Goal: Task Accomplishment & Management: Use online tool/utility

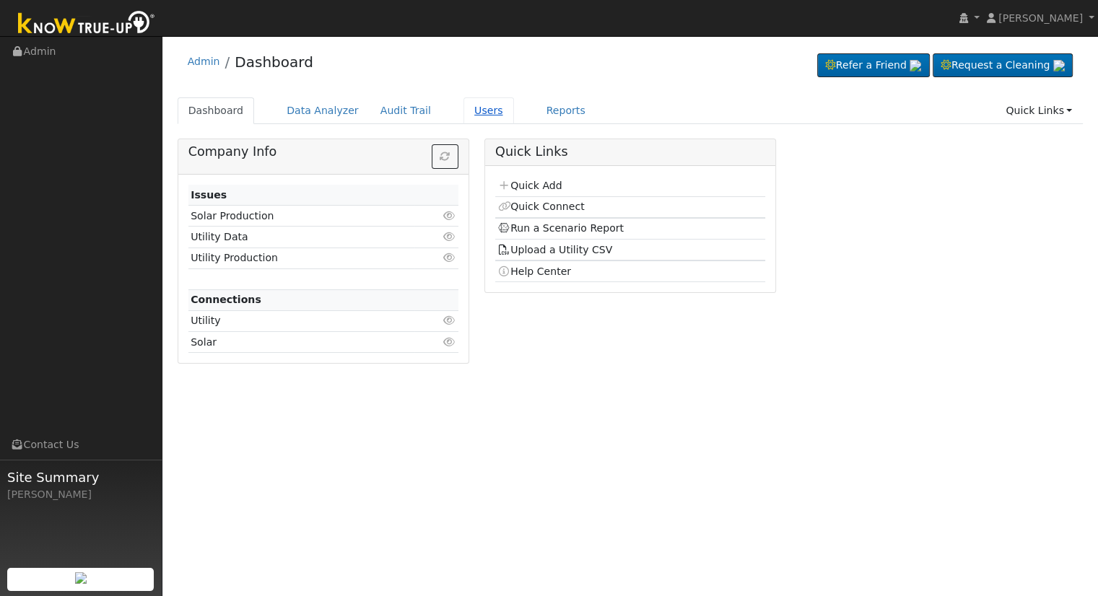
click at [470, 113] on link "Users" at bounding box center [488, 110] width 51 height 27
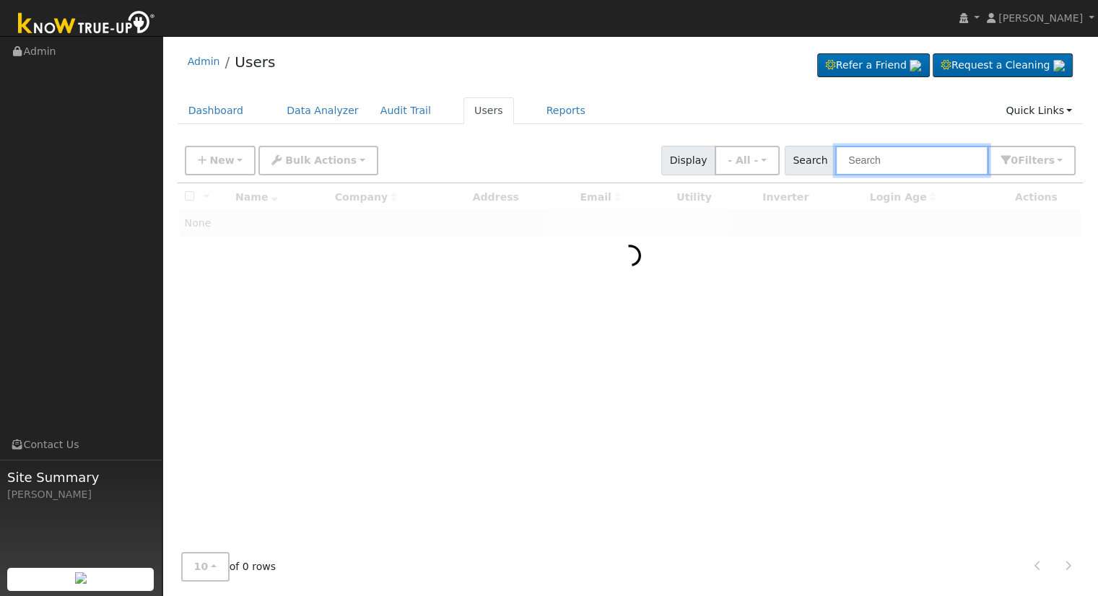
click at [910, 160] on input "text" at bounding box center [911, 161] width 153 height 30
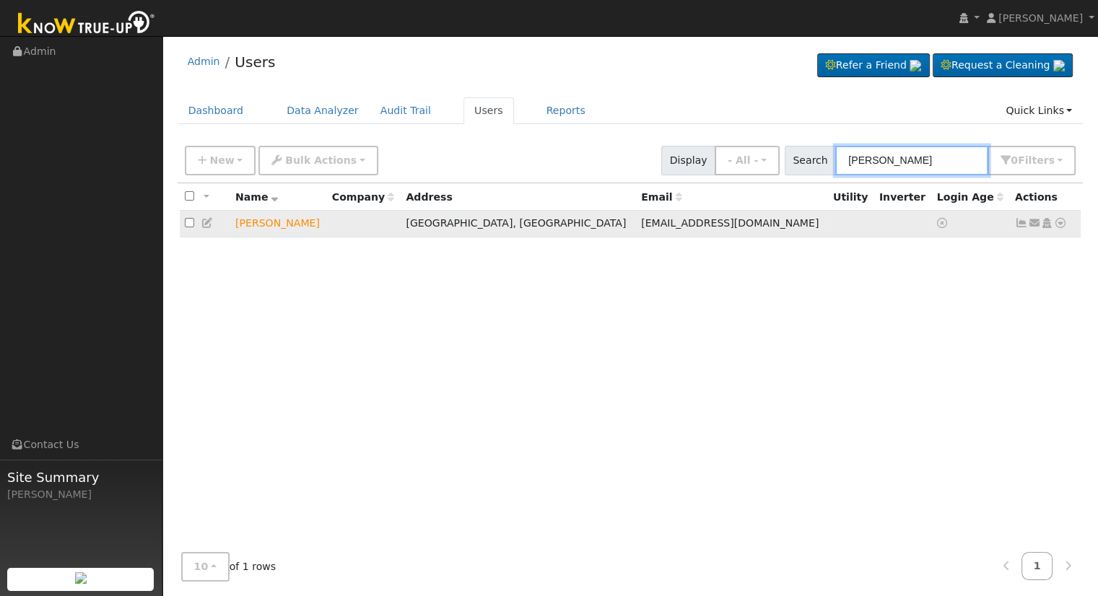
type input "greg linko"
click at [1060, 222] on icon at bounding box center [1060, 223] width 13 height 10
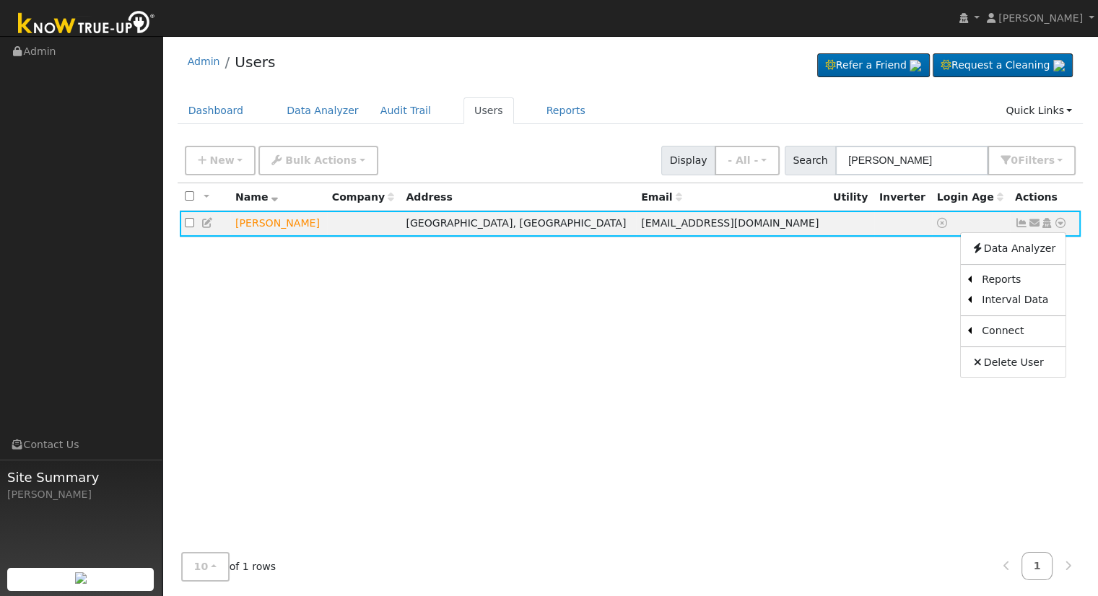
click at [672, 340] on div "All None All on page None on page Name Company Address Email Utility Inverter L…" at bounding box center [631, 362] width 906 height 358
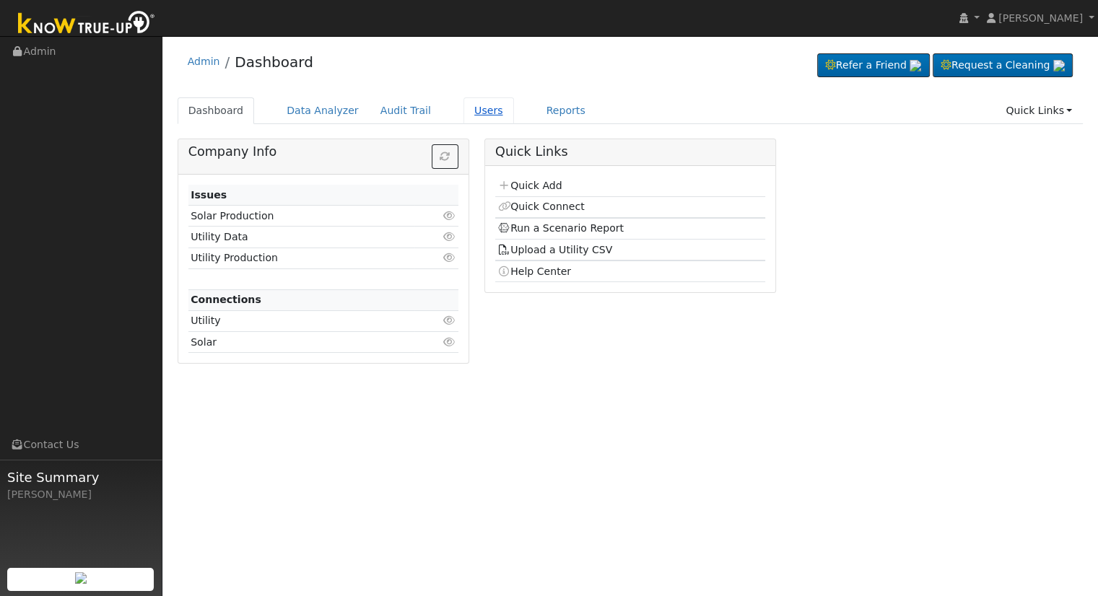
click at [465, 108] on link "Users" at bounding box center [488, 110] width 51 height 27
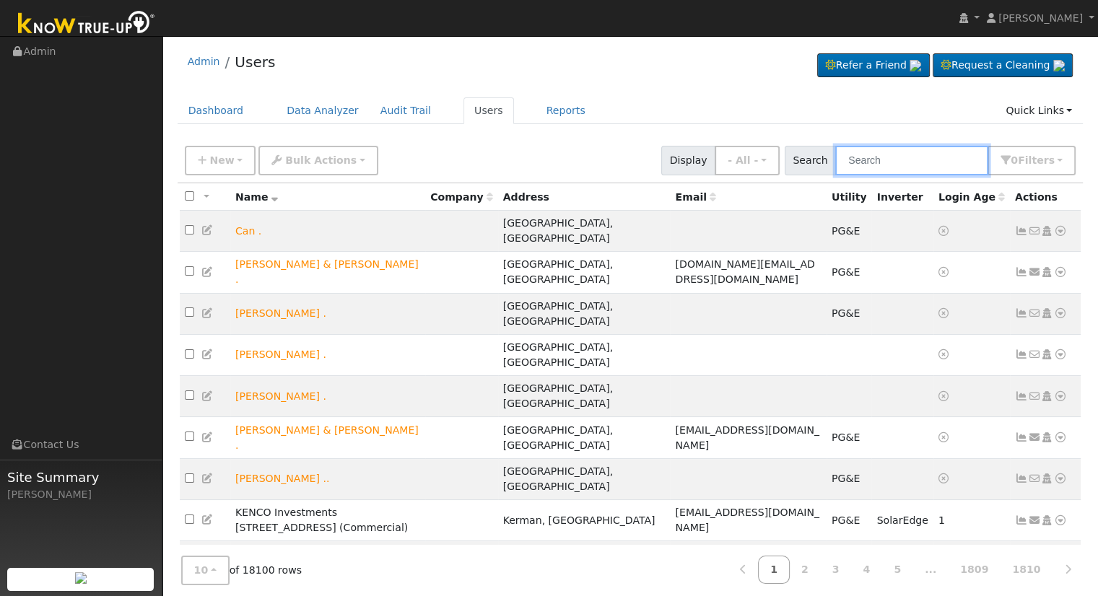
click at [886, 155] on input "text" at bounding box center [911, 161] width 153 height 30
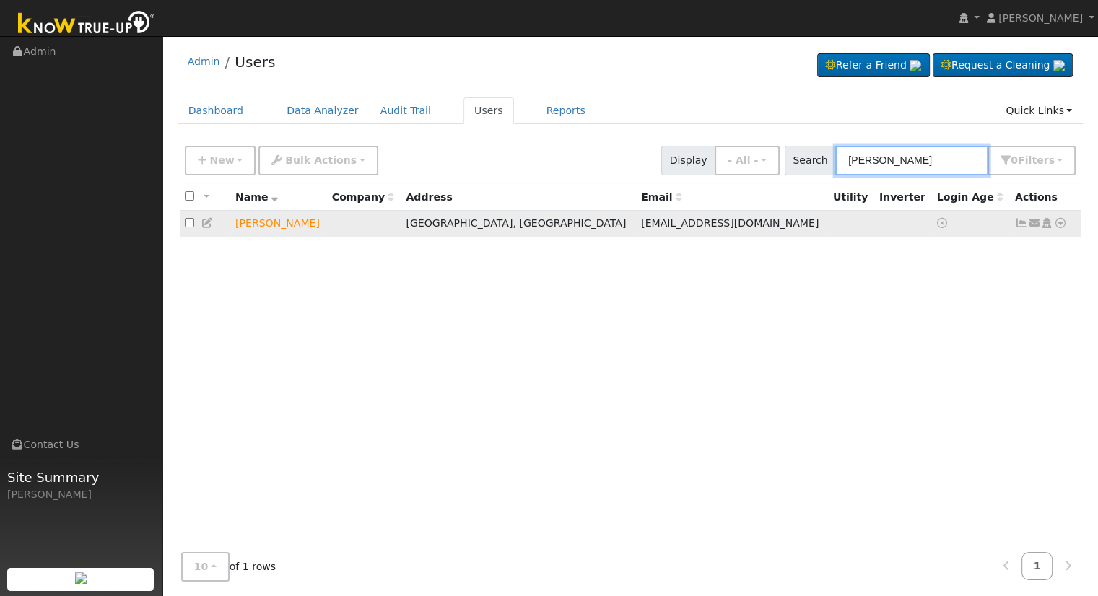
type input "[PERSON_NAME]"
click at [1058, 226] on icon at bounding box center [1060, 223] width 13 height 10
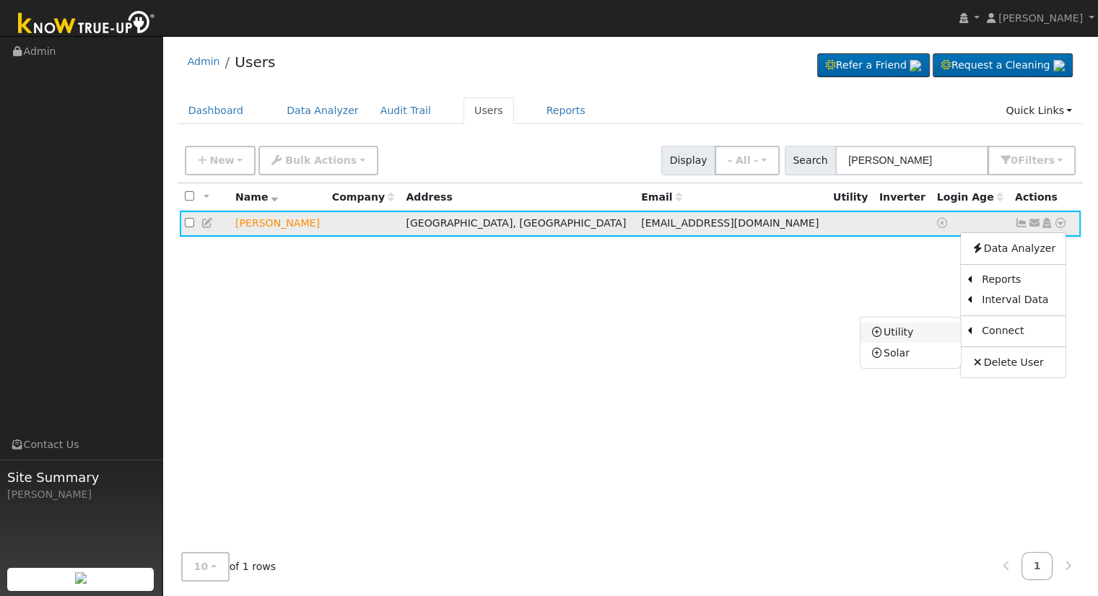
click at [921, 328] on link "Utility" at bounding box center [910, 333] width 100 height 20
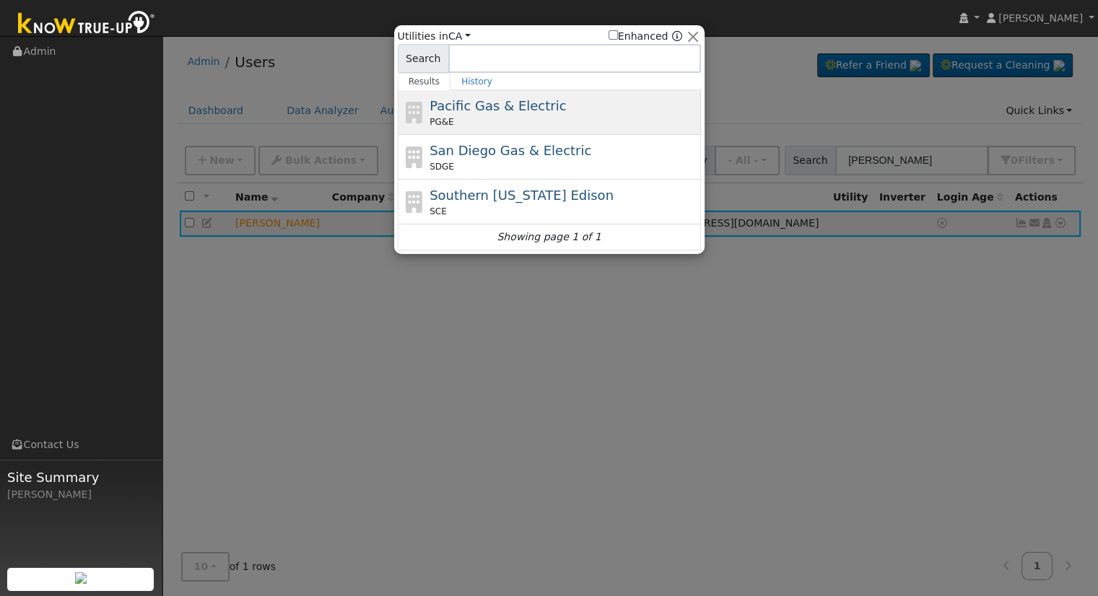
click at [562, 110] on div "Pacific Gas & Electric PG&E" at bounding box center [564, 112] width 268 height 32
